Goal: Information Seeking & Learning: Learn about a topic

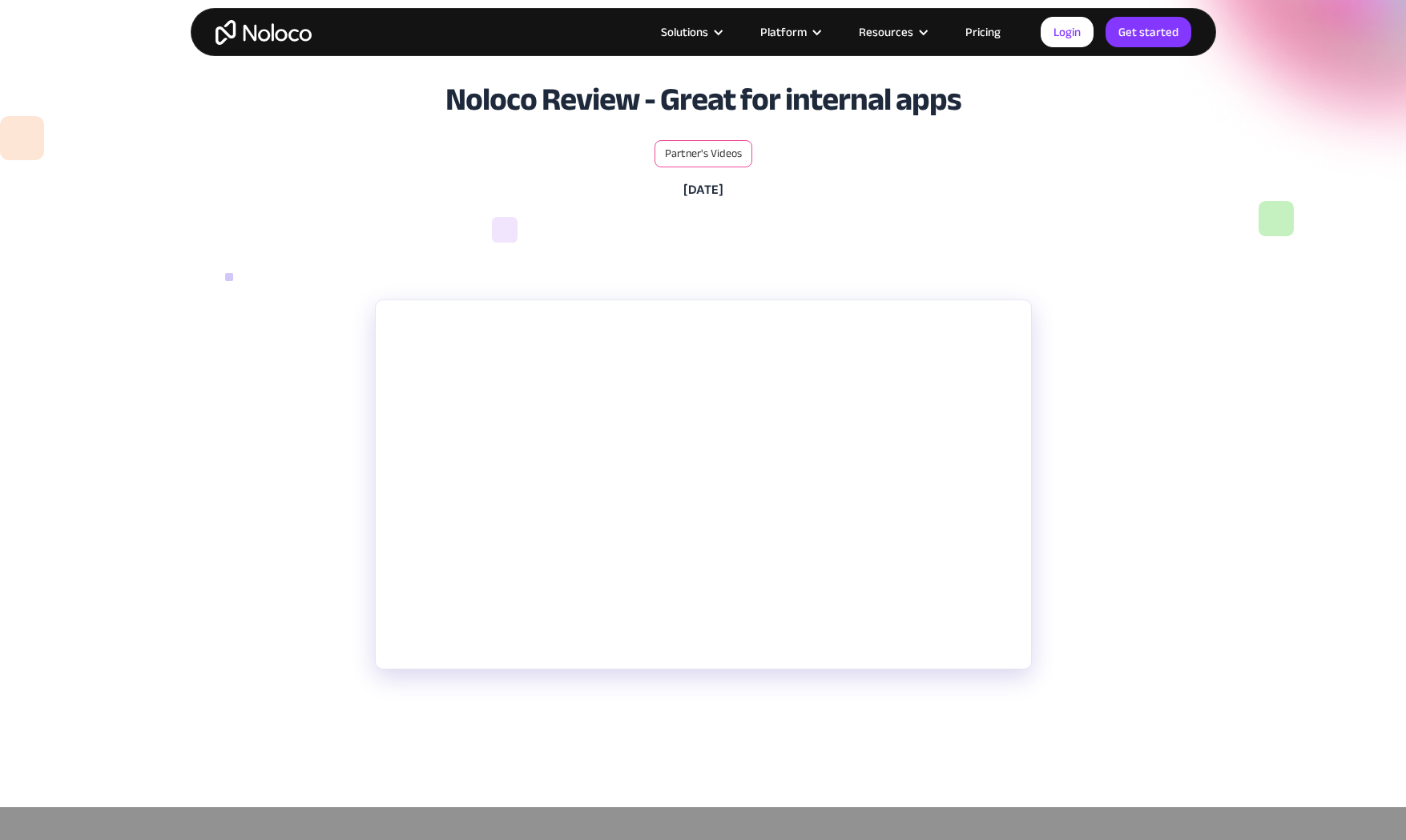
scroll to position [56, 0]
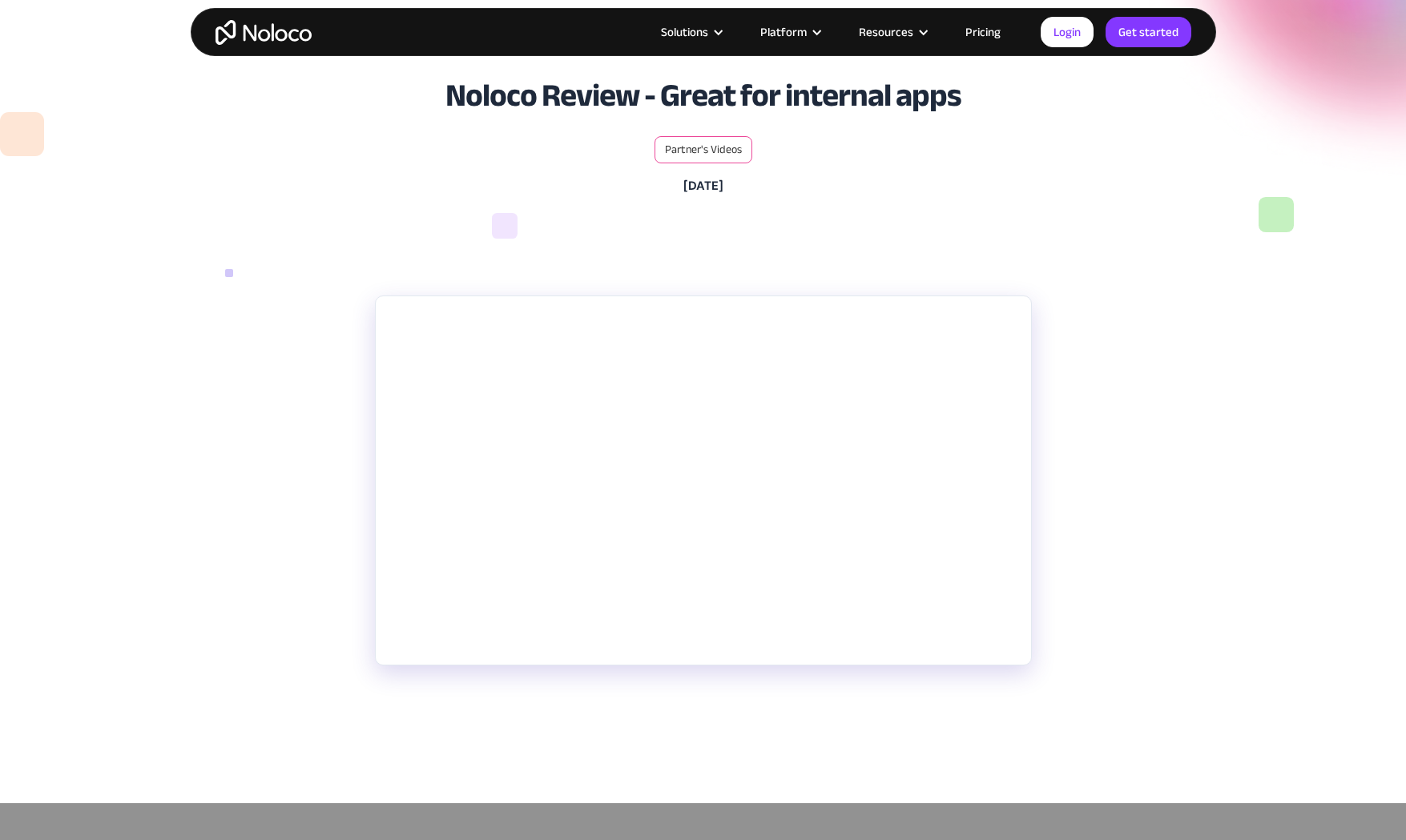
click at [290, 42] on img "home" at bounding box center [263, 32] width 96 height 25
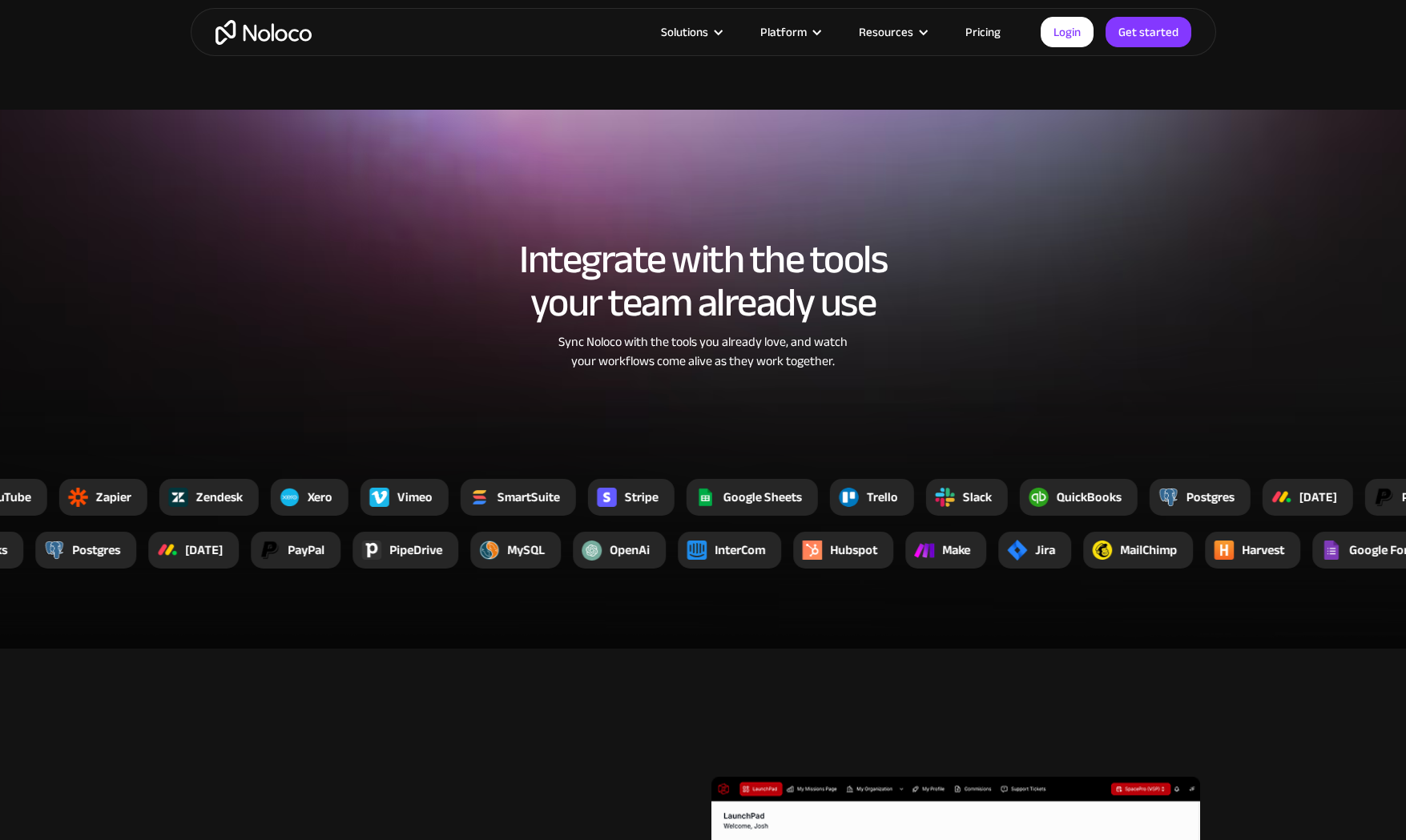
scroll to position [2866, 0]
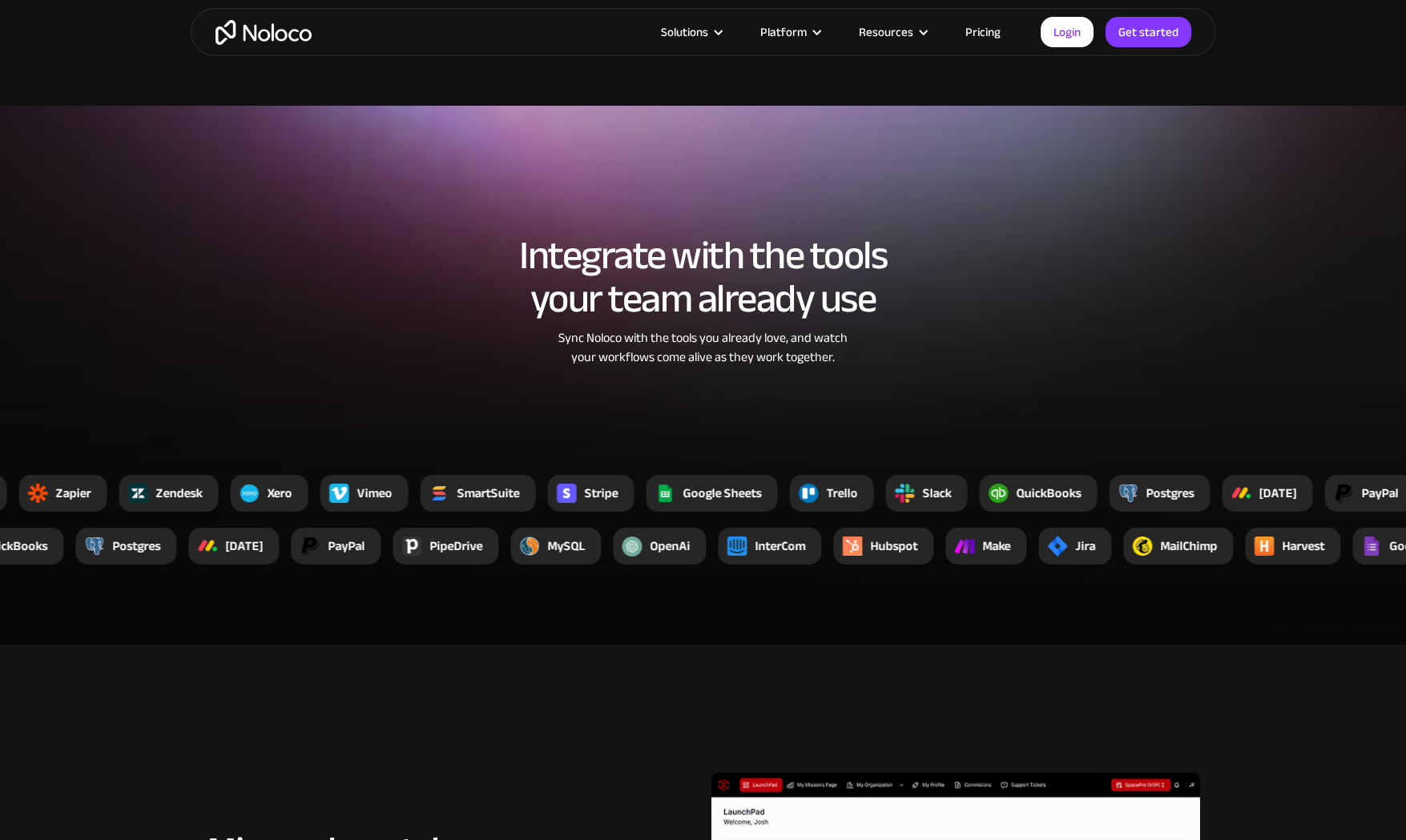
click at [755, 547] on div at bounding box center [736, 546] width 36 height 36
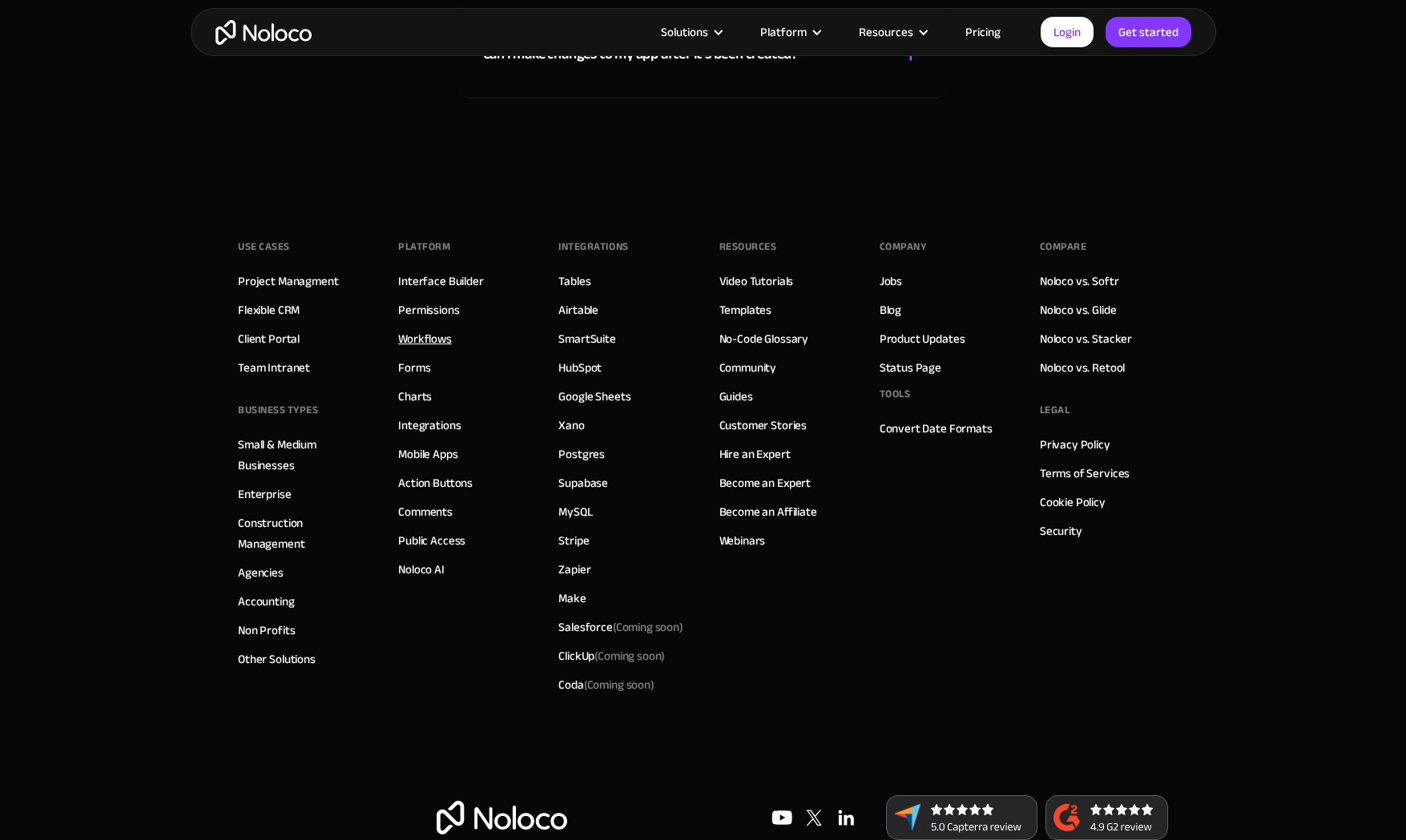
scroll to position [9399, 0]
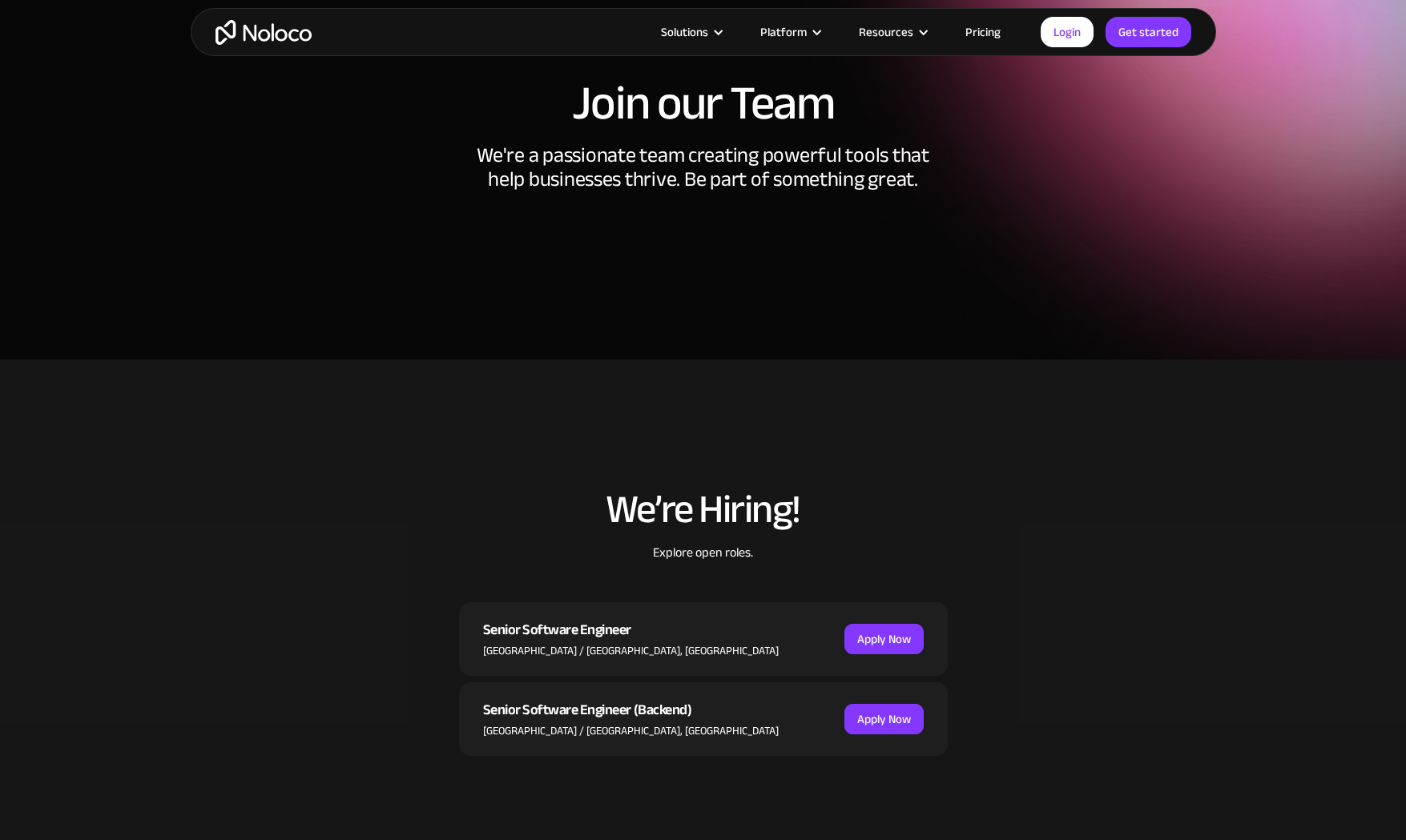
scroll to position [244, 0]
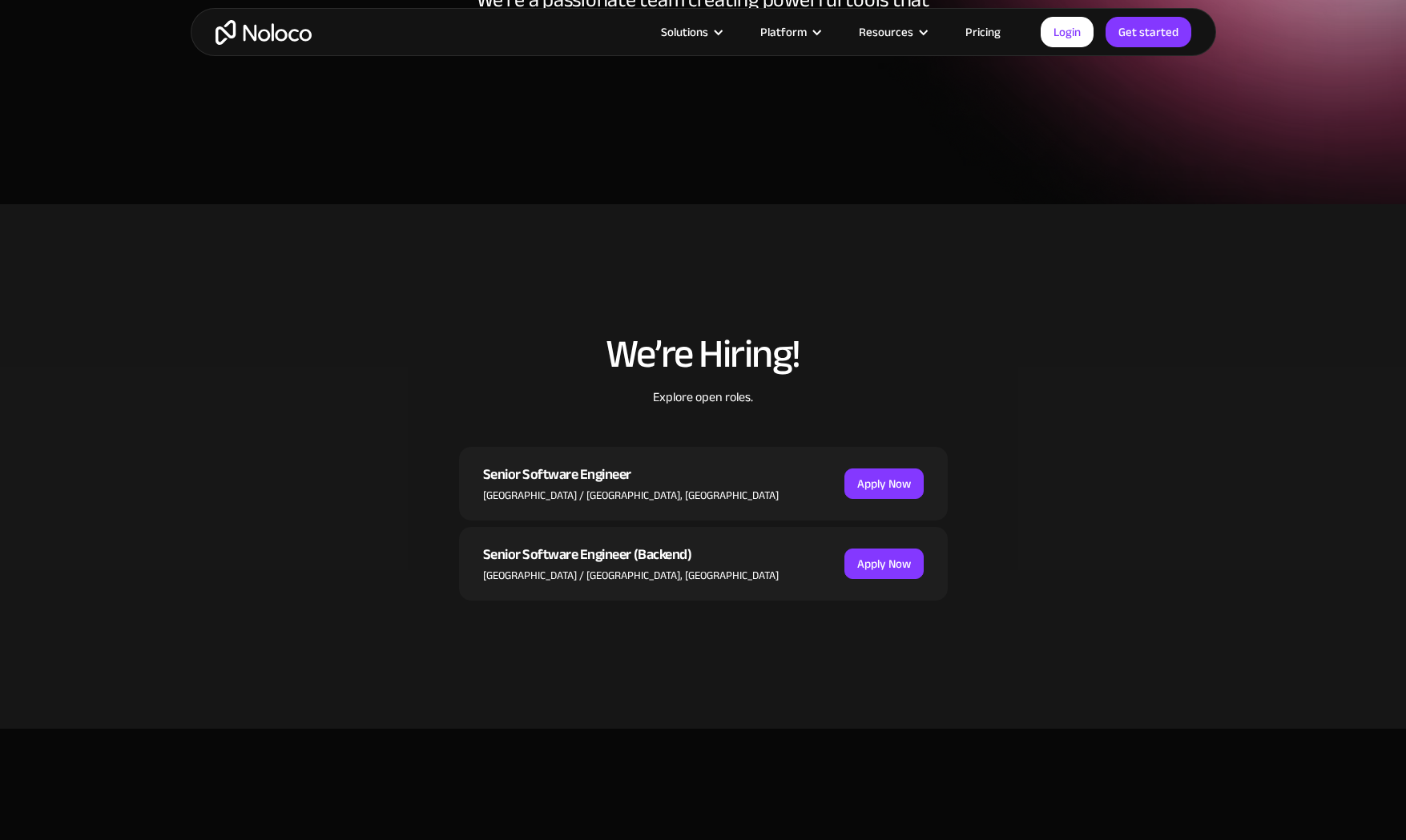
click at [603, 476] on div "Senior Software Engineer" at bounding box center [631, 475] width 296 height 24
click at [892, 484] on link "Apply Now" at bounding box center [883, 483] width 79 height 30
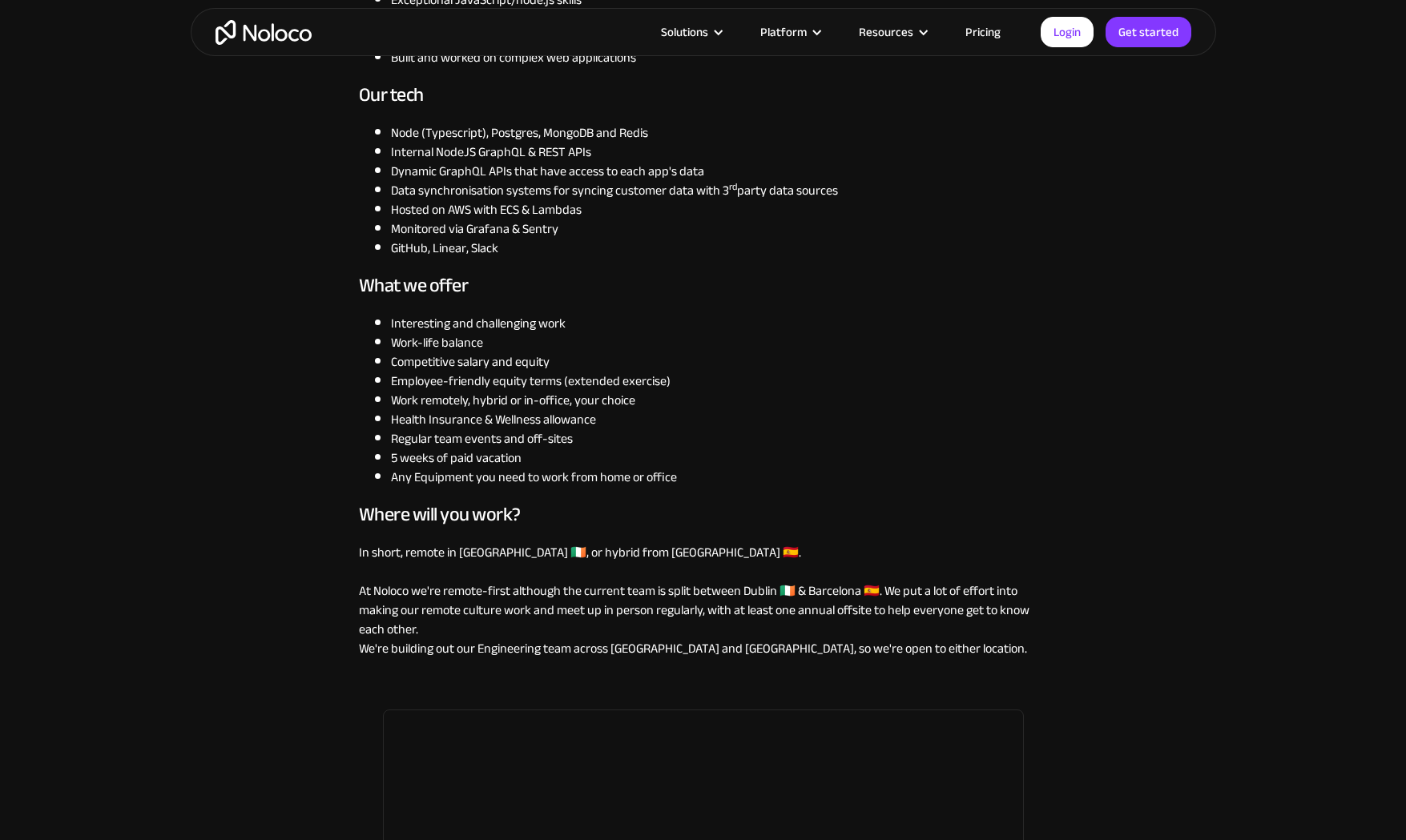
scroll to position [1577, 0]
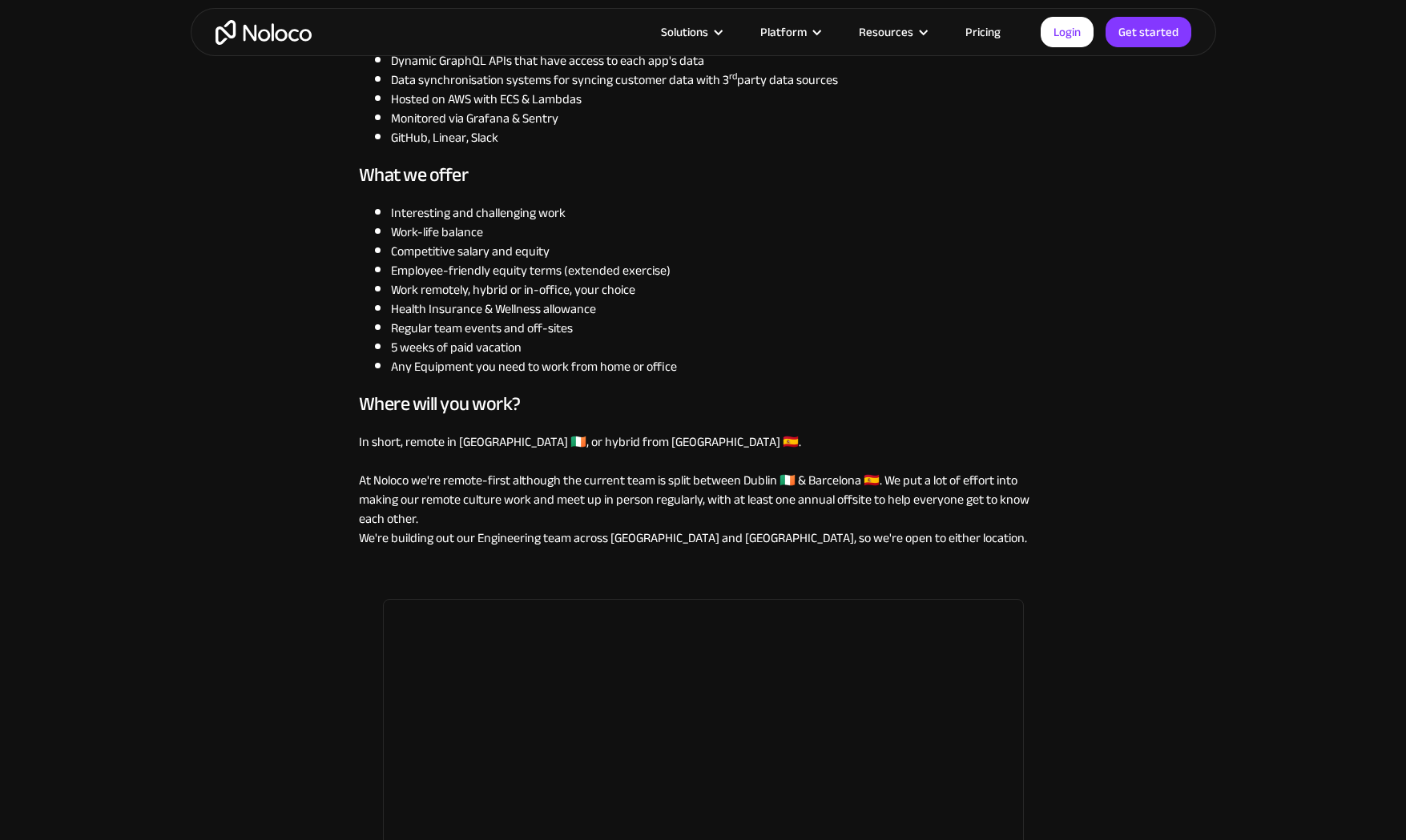
scroll to position [1377, 0]
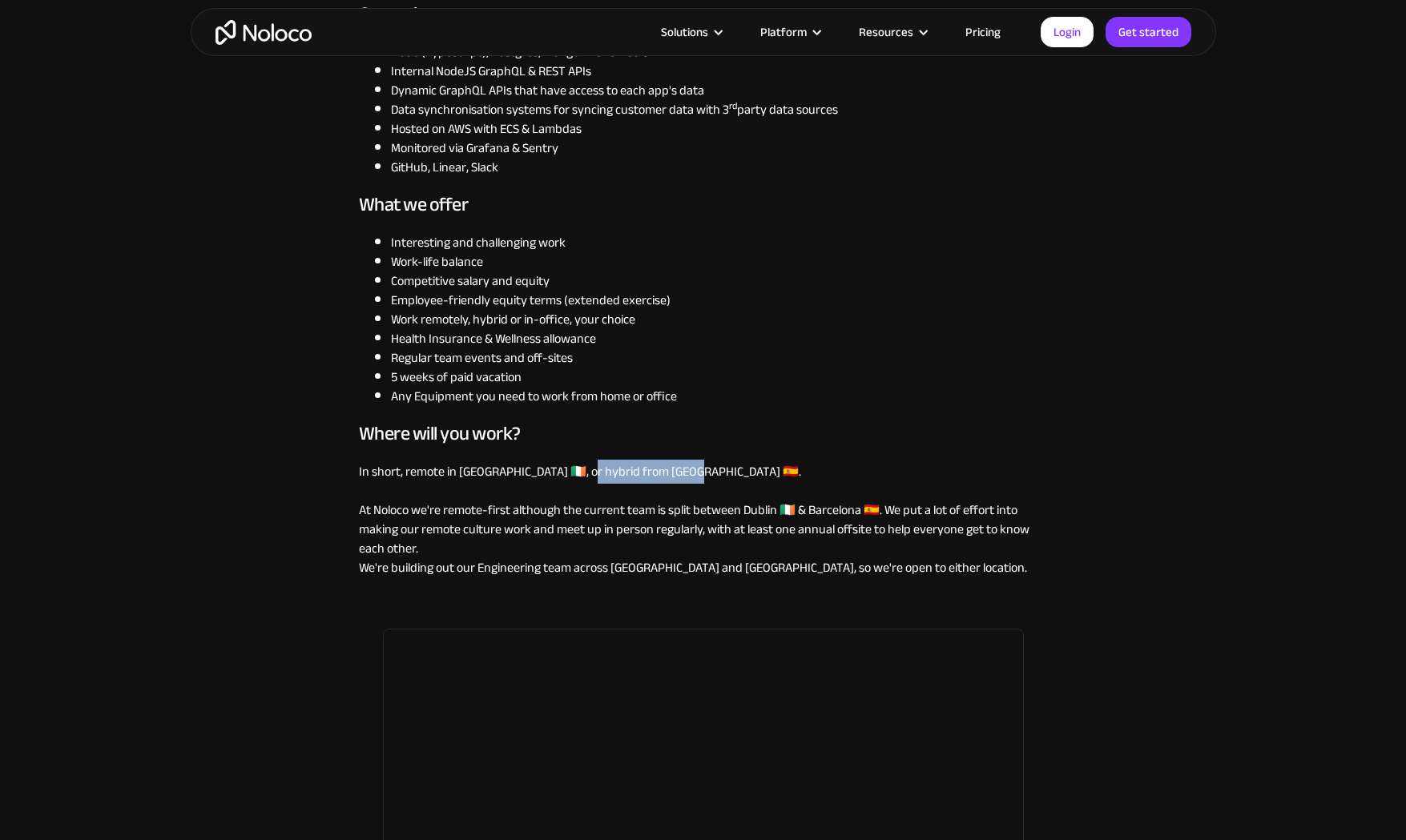
drag, startPoint x: 664, startPoint y: 467, endPoint x: 569, endPoint y: 466, distance: 95.0
click at [569, 466] on p "In short, remote in Ireland 🇮🇪, or hybrid from Barcelona 🇪🇸. At Noloco we're re…" at bounding box center [703, 519] width 689 height 115
drag, startPoint x: 497, startPoint y: 508, endPoint x: 803, endPoint y: 514, distance: 306.1
click at [802, 514] on p "In short, remote in Ireland 🇮🇪, or hybrid from Barcelona 🇪🇸. At Noloco we're re…" at bounding box center [703, 519] width 689 height 115
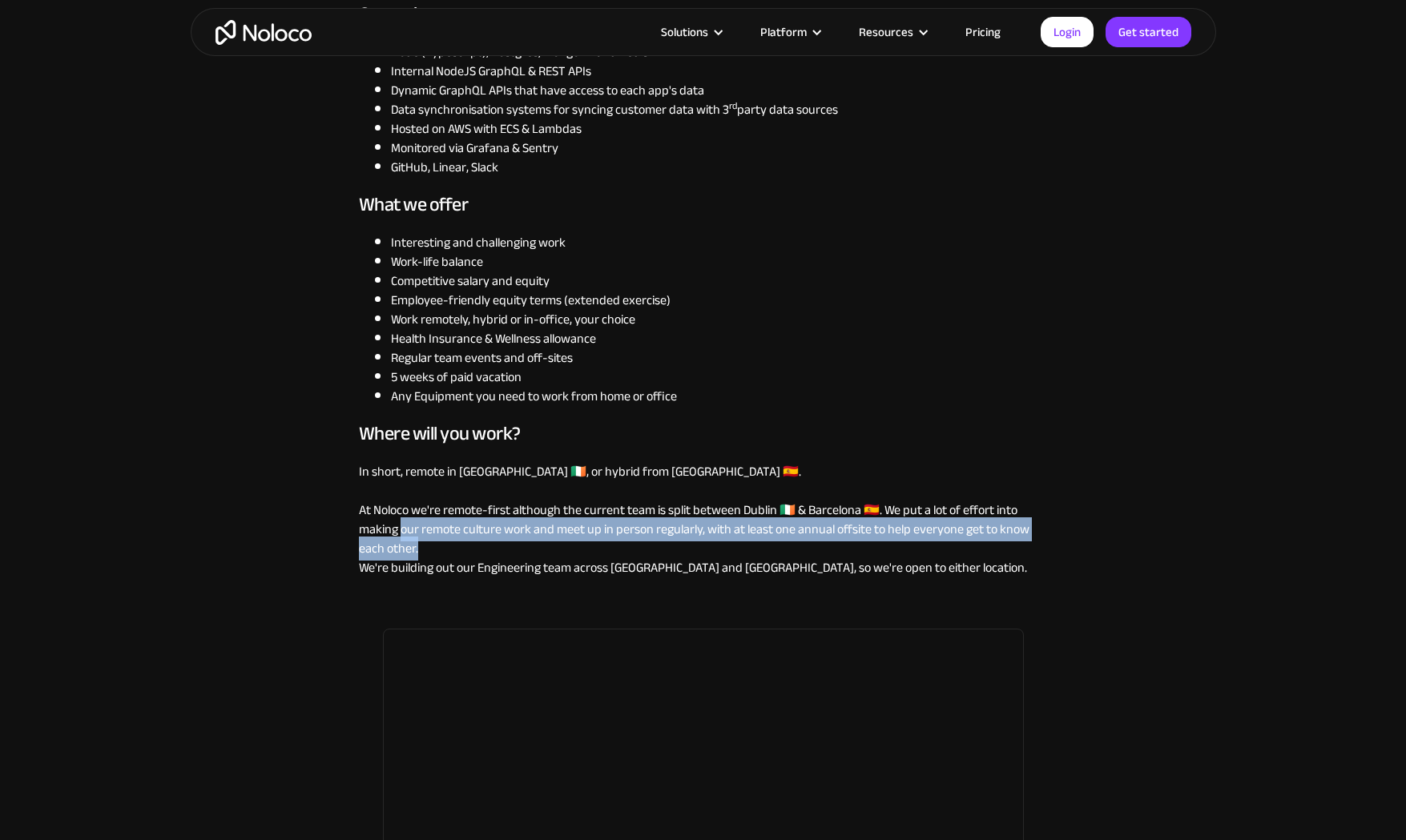
drag, startPoint x: 402, startPoint y: 531, endPoint x: 457, endPoint y: 543, distance: 56.3
click at [457, 543] on p "In short, remote in Ireland 🇮🇪, or hybrid from Barcelona 🇪🇸. At Noloco we're re…" at bounding box center [703, 519] width 689 height 115
